Goal: Find specific page/section: Find specific page/section

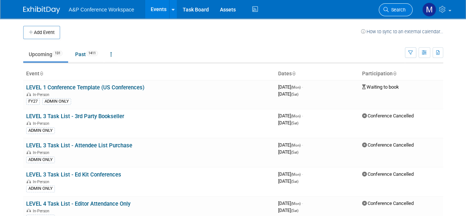
click at [396, 14] on link "Search" at bounding box center [396, 9] width 34 height 13
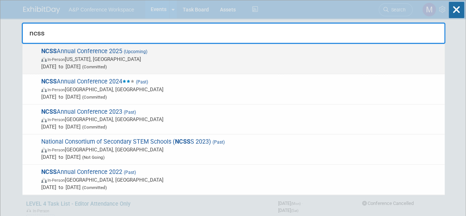
type input "ncss"
click at [107, 49] on span "NCSS Annual Conference 2025 (Upcoming) In-Person Washington, DC Dec 5, 2025 to …" at bounding box center [240, 59] width 402 height 22
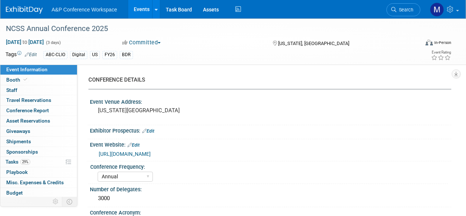
select select "Annual"
select select "Level 1"
select select "In-Person Booth"
select select "Schools"
select select "Bloomsbury Digital Resources"
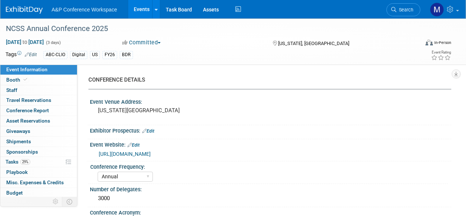
select select "[PERSON_NAME]"
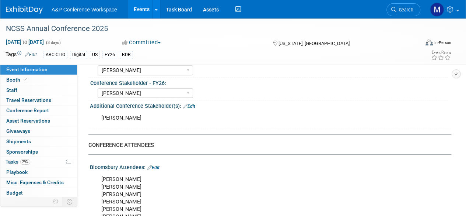
scroll to position [487, 0]
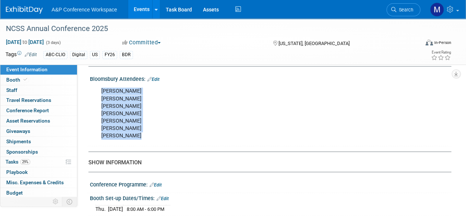
drag, startPoint x: 133, startPoint y: 132, endPoint x: 101, endPoint y: 87, distance: 55.4
click at [101, 87] on div "[PERSON_NAME] [PERSON_NAME] [PERSON_NAME] [PERSON_NAME] [PERSON_NAME] [PERSON_N…" at bounding box center [238, 113] width 284 height 59
copy div "[PERSON_NAME] [PERSON_NAME] [PERSON_NAME] [PERSON_NAME] [PERSON_NAME] [PERSON_N…"
